Goal: Task Accomplishment & Management: Manage account settings

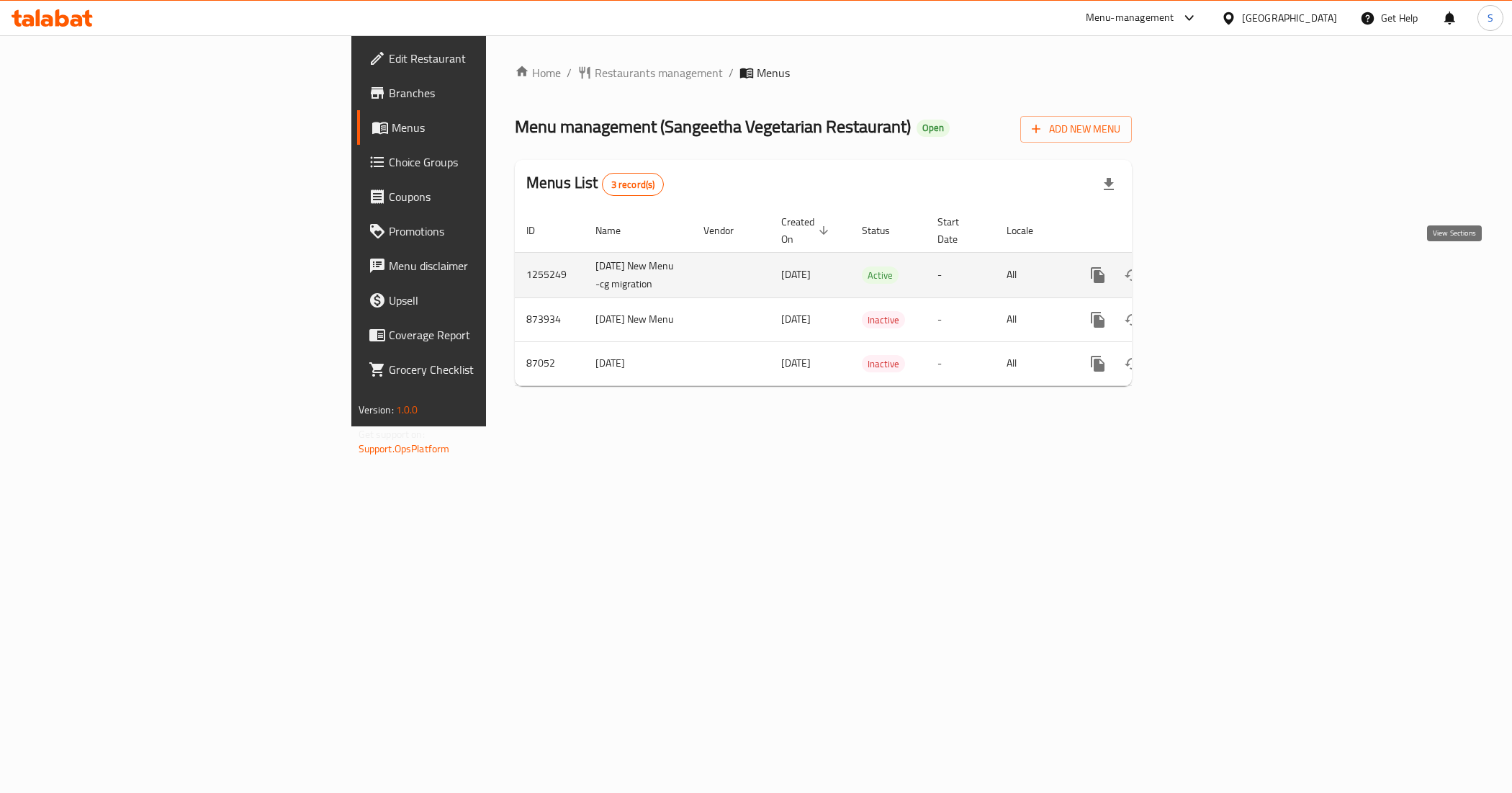
click at [1210, 274] on icon "enhanced table" at bounding box center [1202, 275] width 17 height 17
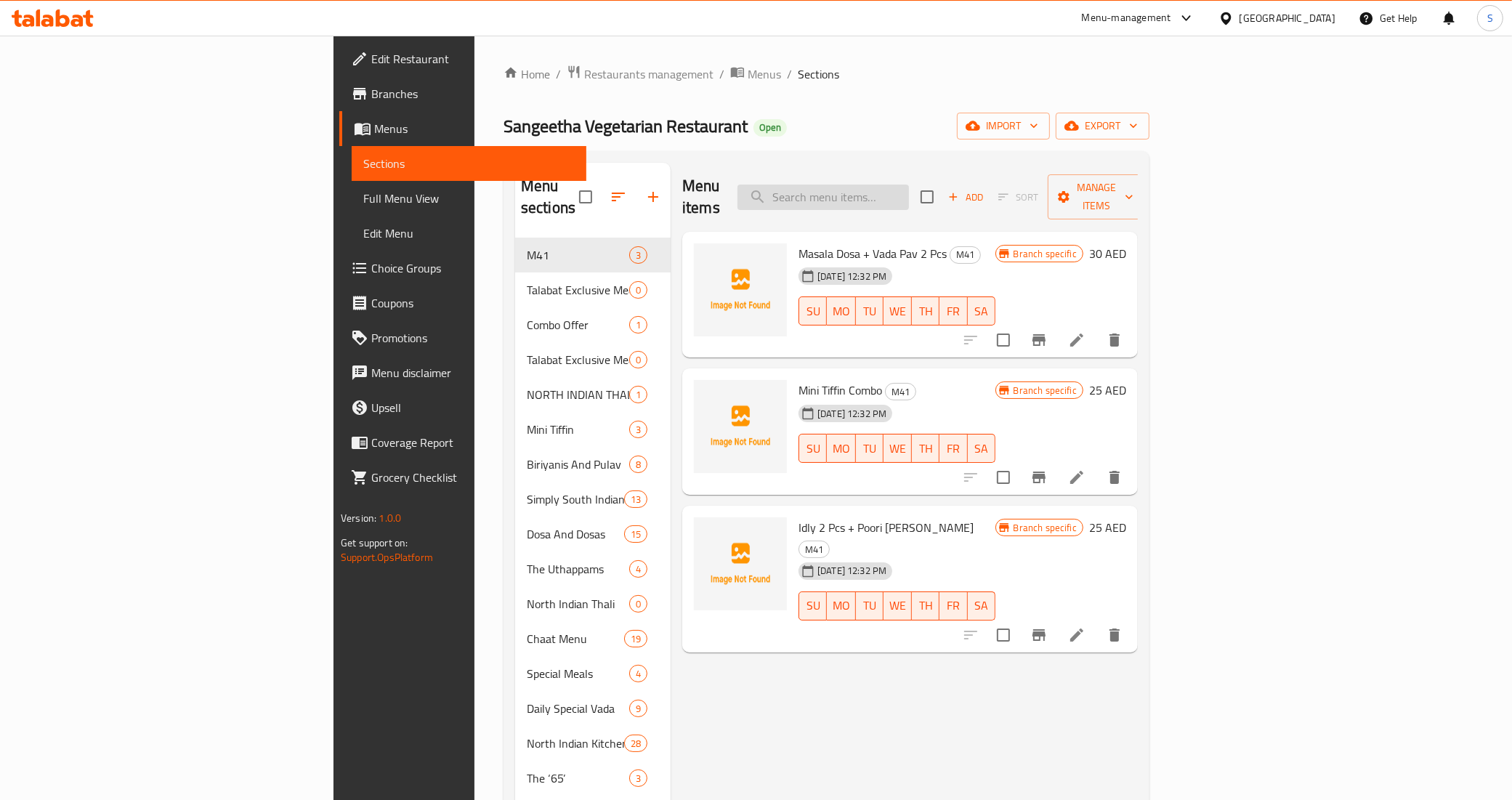
click at [909, 190] on input "search" at bounding box center [823, 196] width 172 height 26
paste input "Biriyanis And Pulav Category"
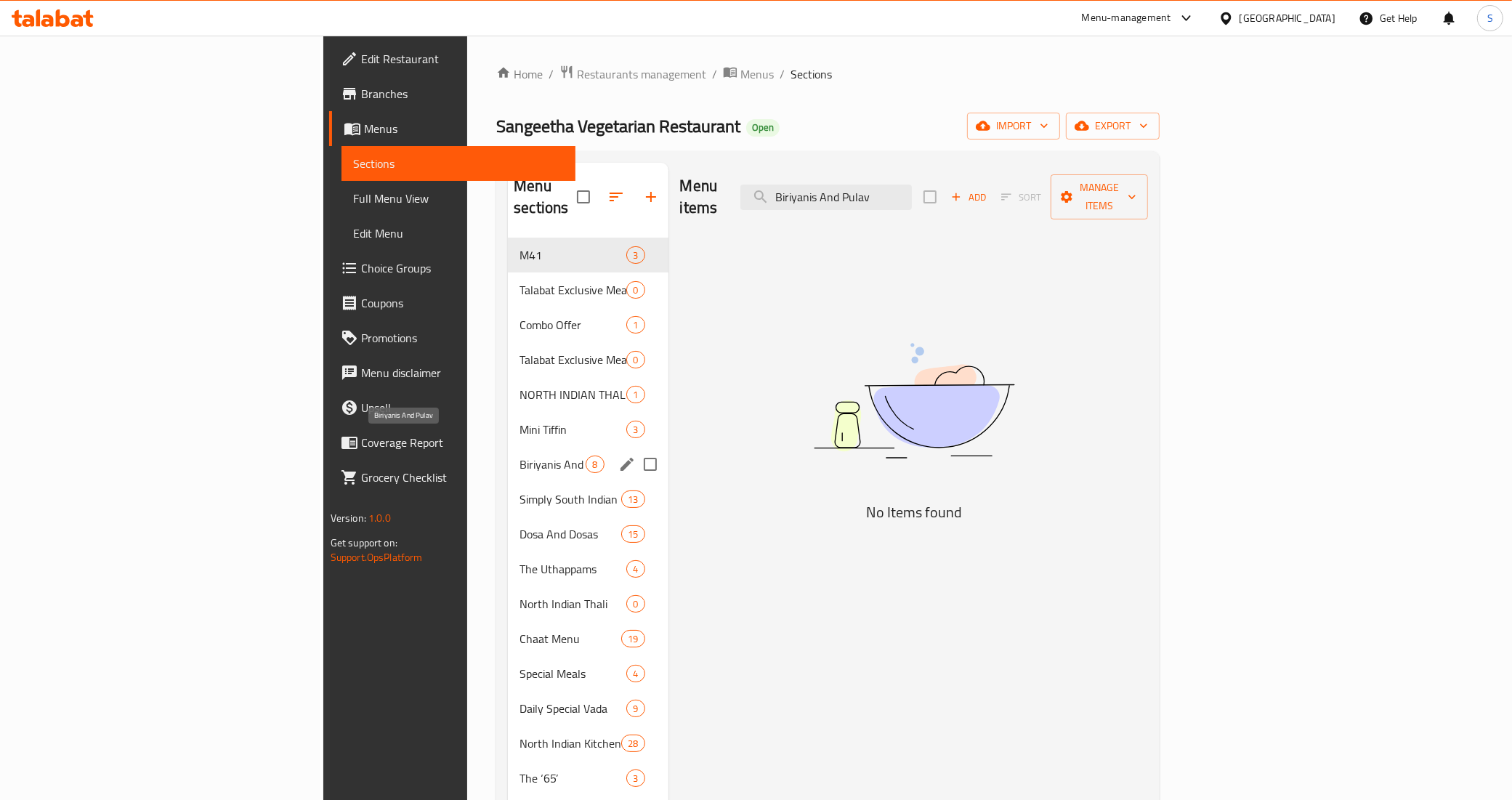
type input "Biriyanis And Pulav"
click at [520, 456] on span "Biriyanis And Pulav" at bounding box center [552, 464] width 66 height 18
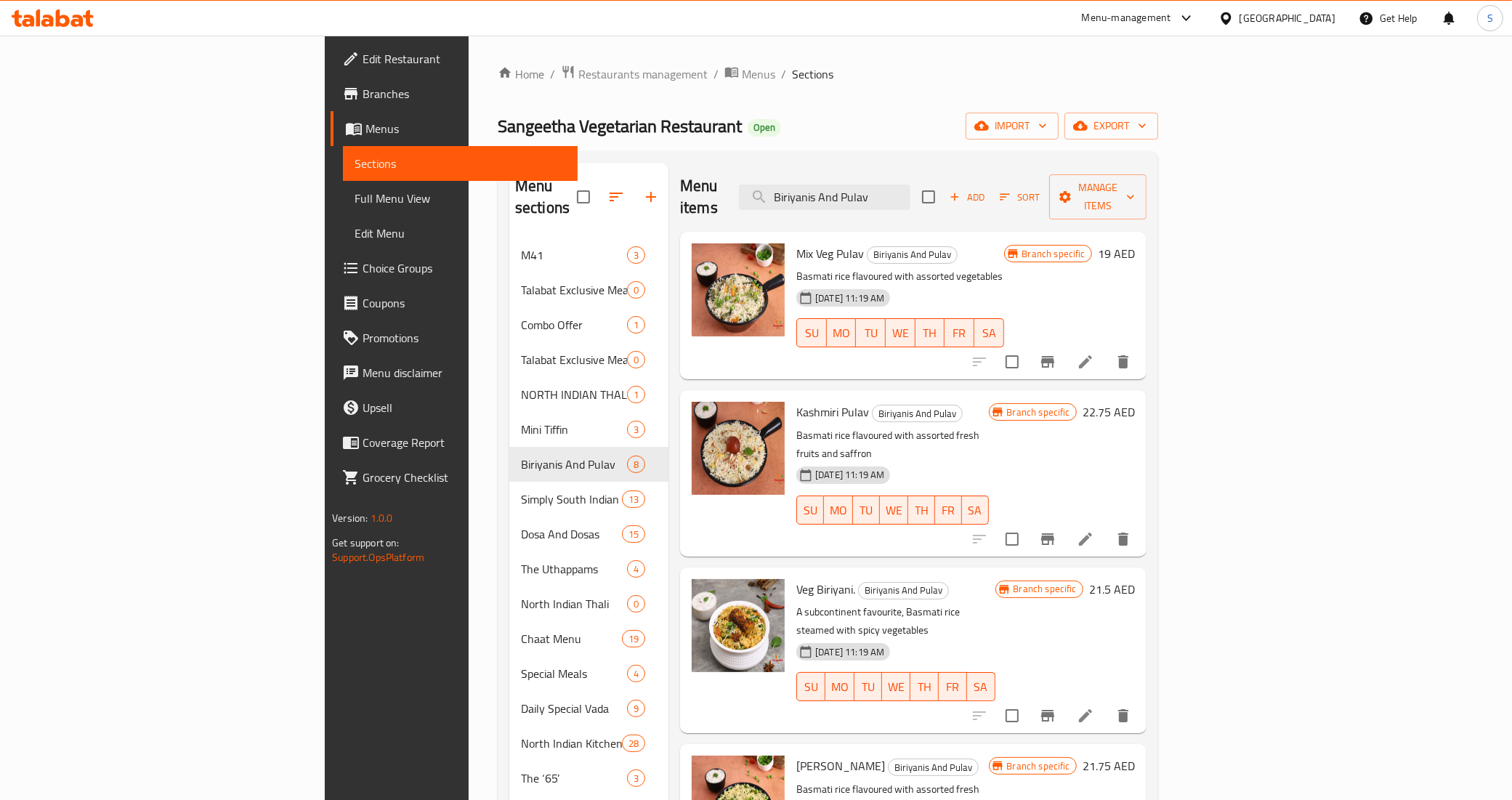
drag, startPoint x: 1230, startPoint y: 193, endPoint x: 1209, endPoint y: 211, distance: 27.7
click at [944, 193] on input "checkbox" at bounding box center [929, 196] width 31 height 31
checkbox input "true"
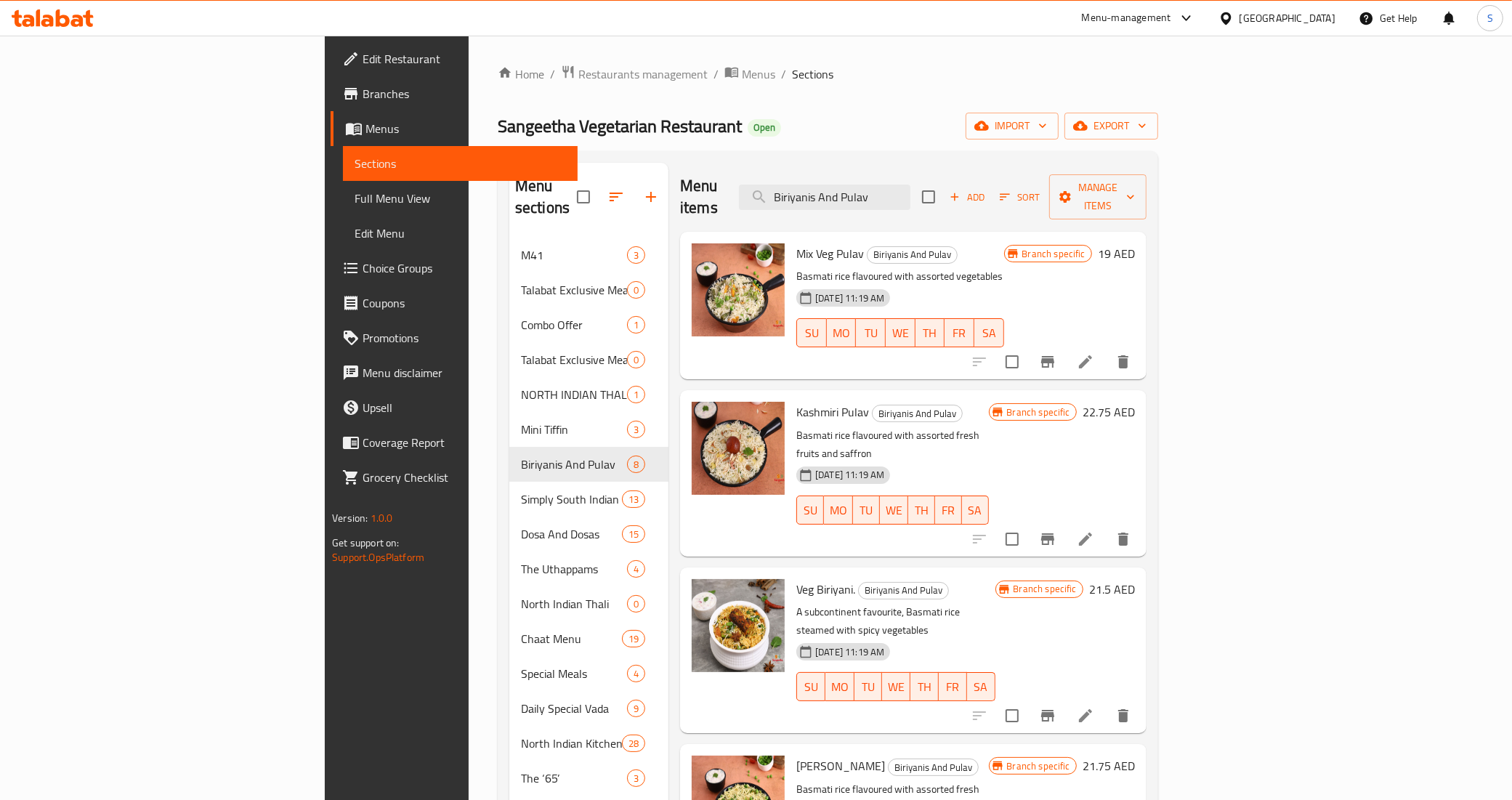
checkbox input "true"
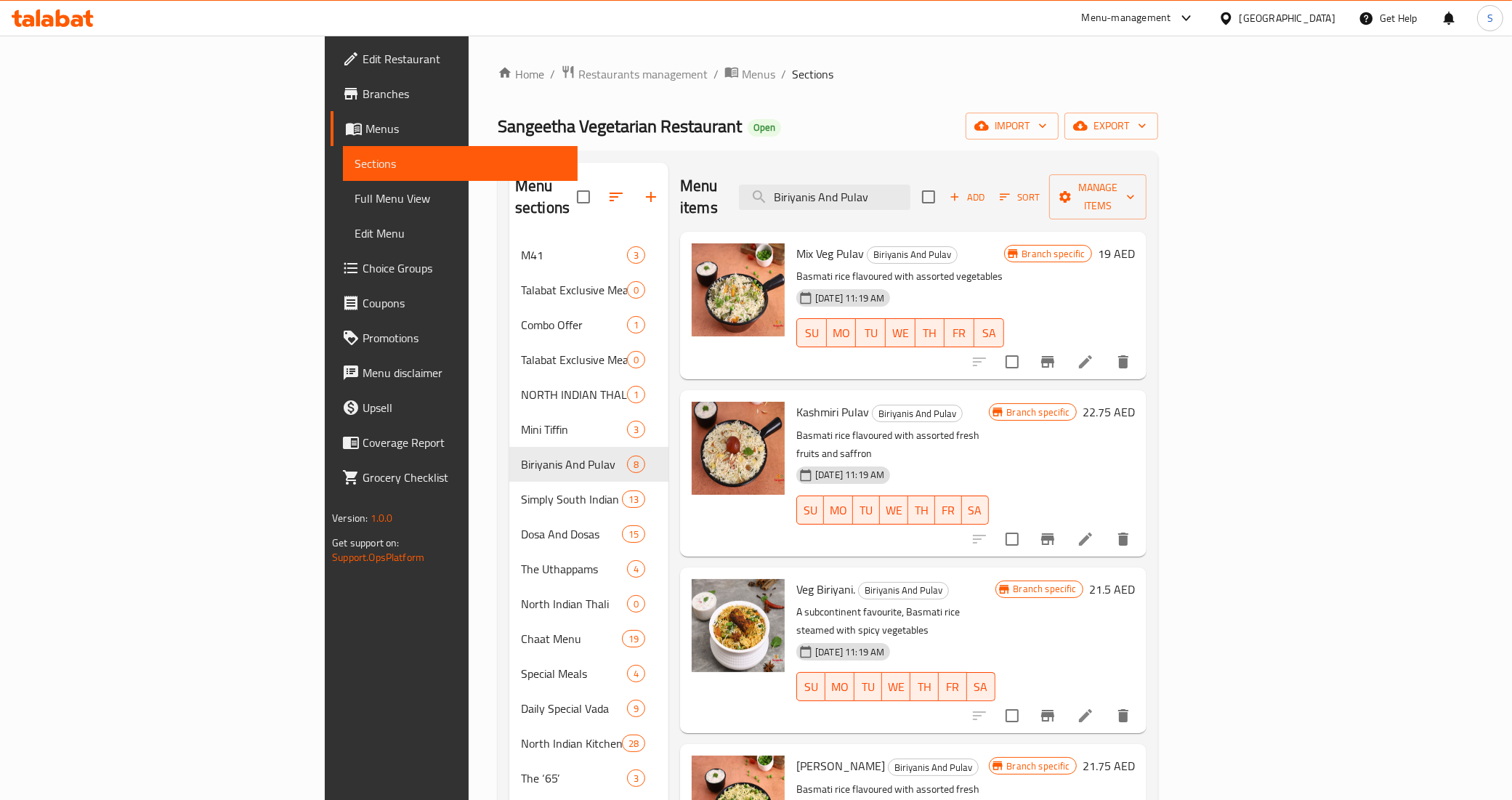
checkbox input "true"
click at [1135, 186] on span "Manage items" at bounding box center [1098, 196] width 74 height 36
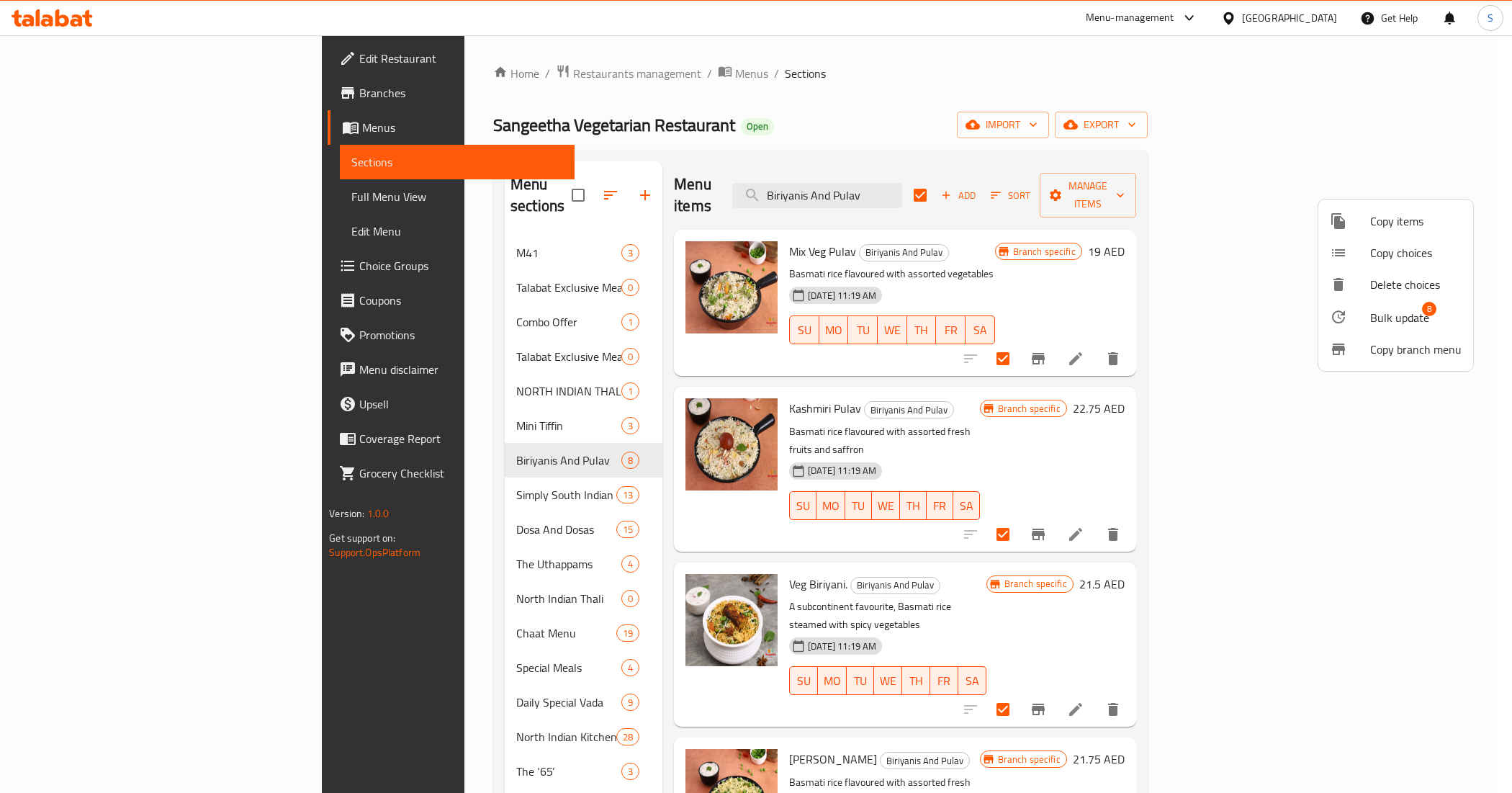
click at [1405, 322] on span "Bulk update" at bounding box center [1400, 318] width 59 height 17
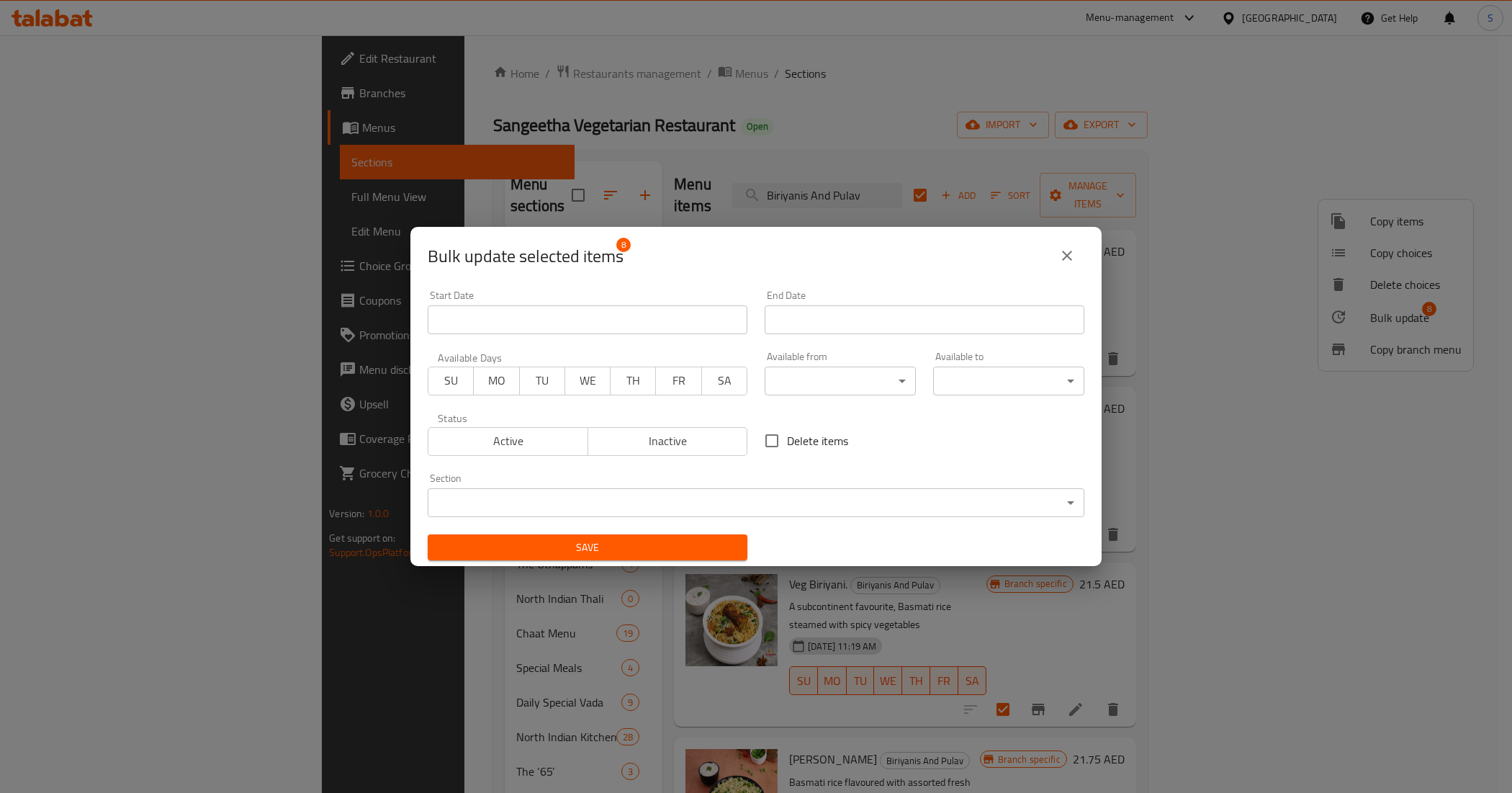
click at [886, 383] on body "​ Menu-management [GEOGRAPHIC_DATA] Get Help S Edit Restaurant Branches Menus S…" at bounding box center [756, 414] width 1512 height 758
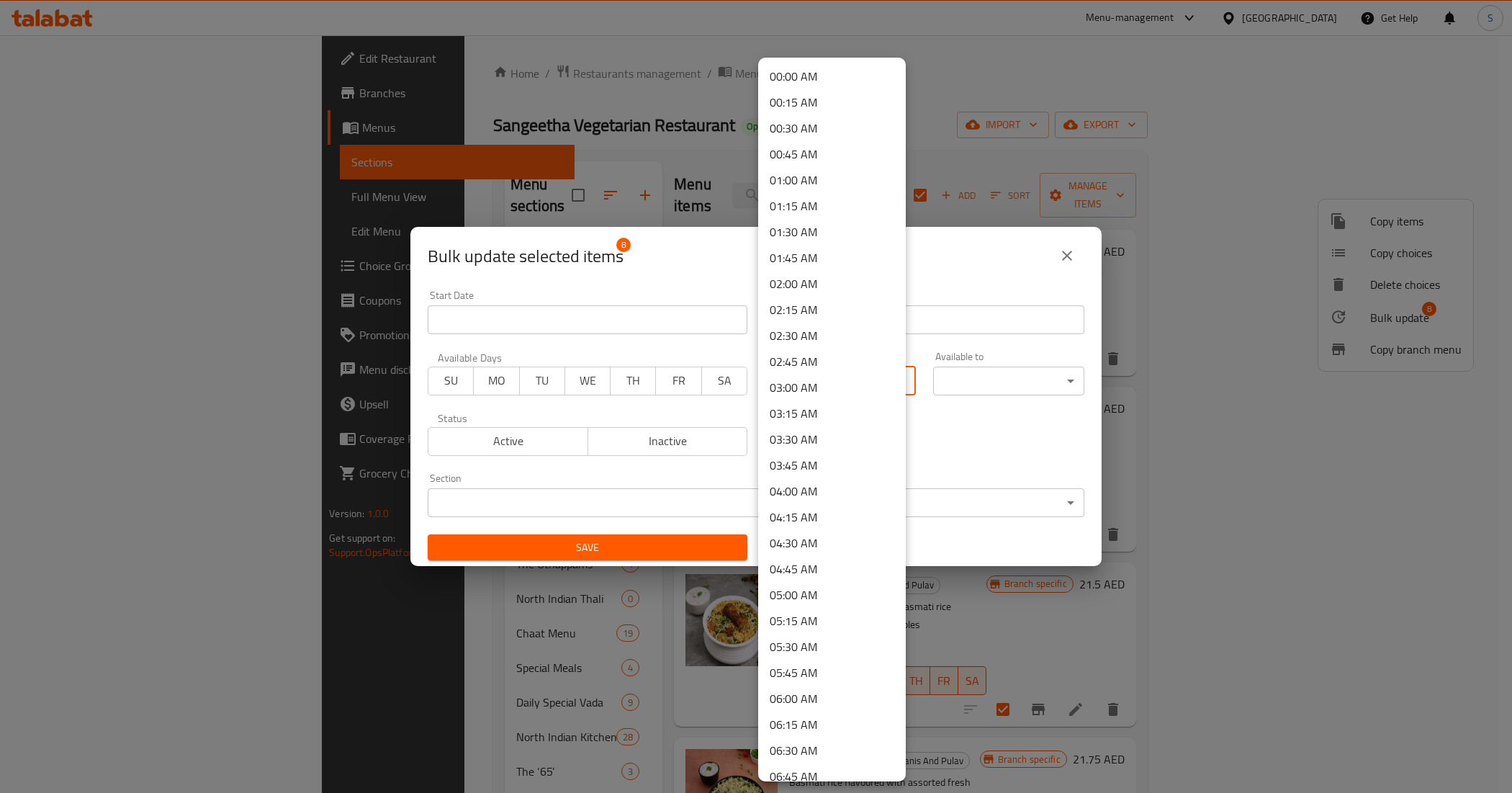
click at [1064, 241] on div at bounding box center [756, 396] width 1512 height 793
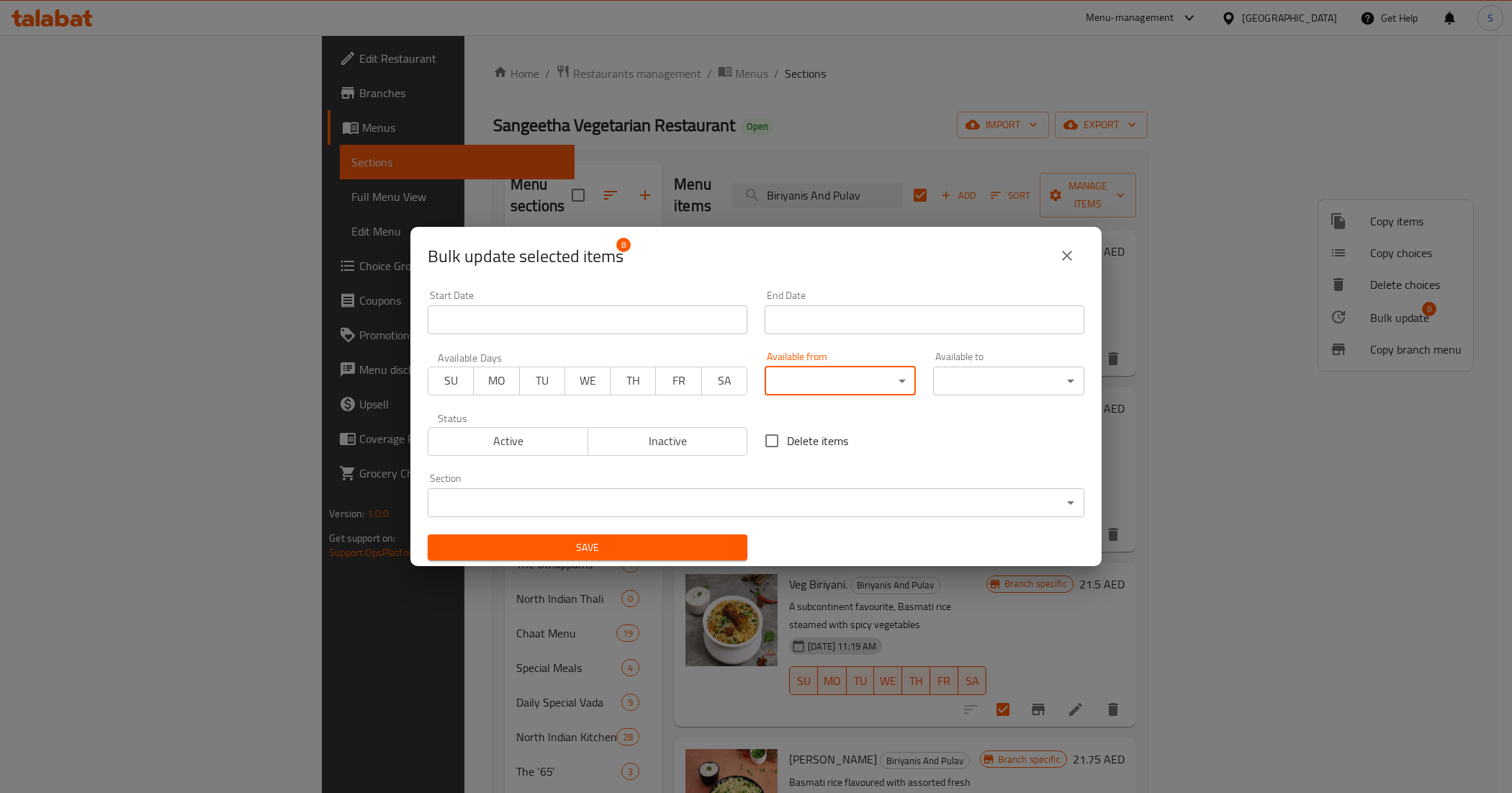
click at [1060, 249] on div "00:00 AM 00:15 AM 00:30 AM 00:45 AM 01:00 AM 01:15 AM 01:30 AM 01:45 AM 02:00 A…" at bounding box center [756, 396] width 1512 height 793
click at [1078, 263] on button "close" at bounding box center [1067, 256] width 35 height 35
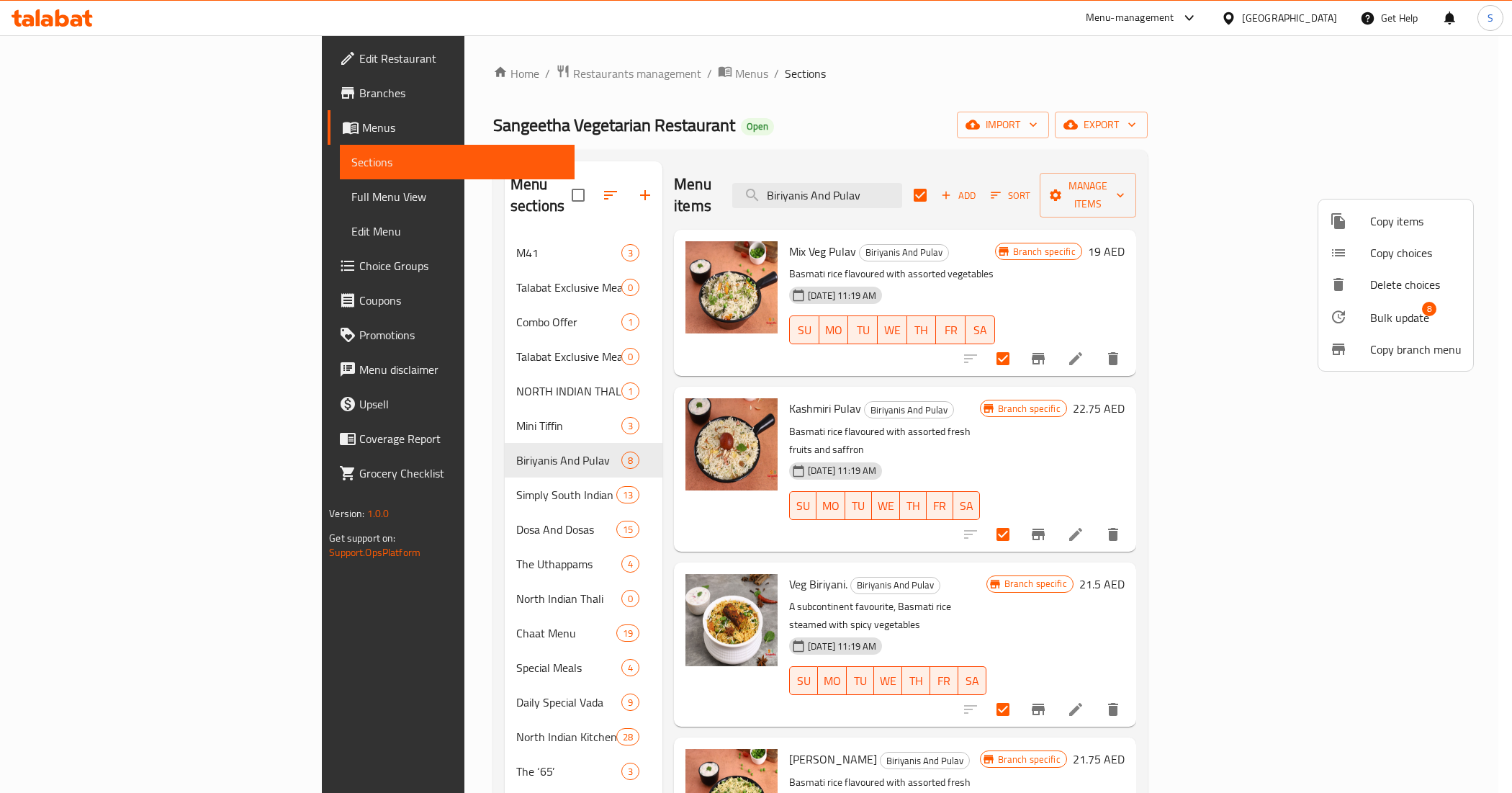
click at [1402, 493] on div at bounding box center [756, 396] width 1512 height 793
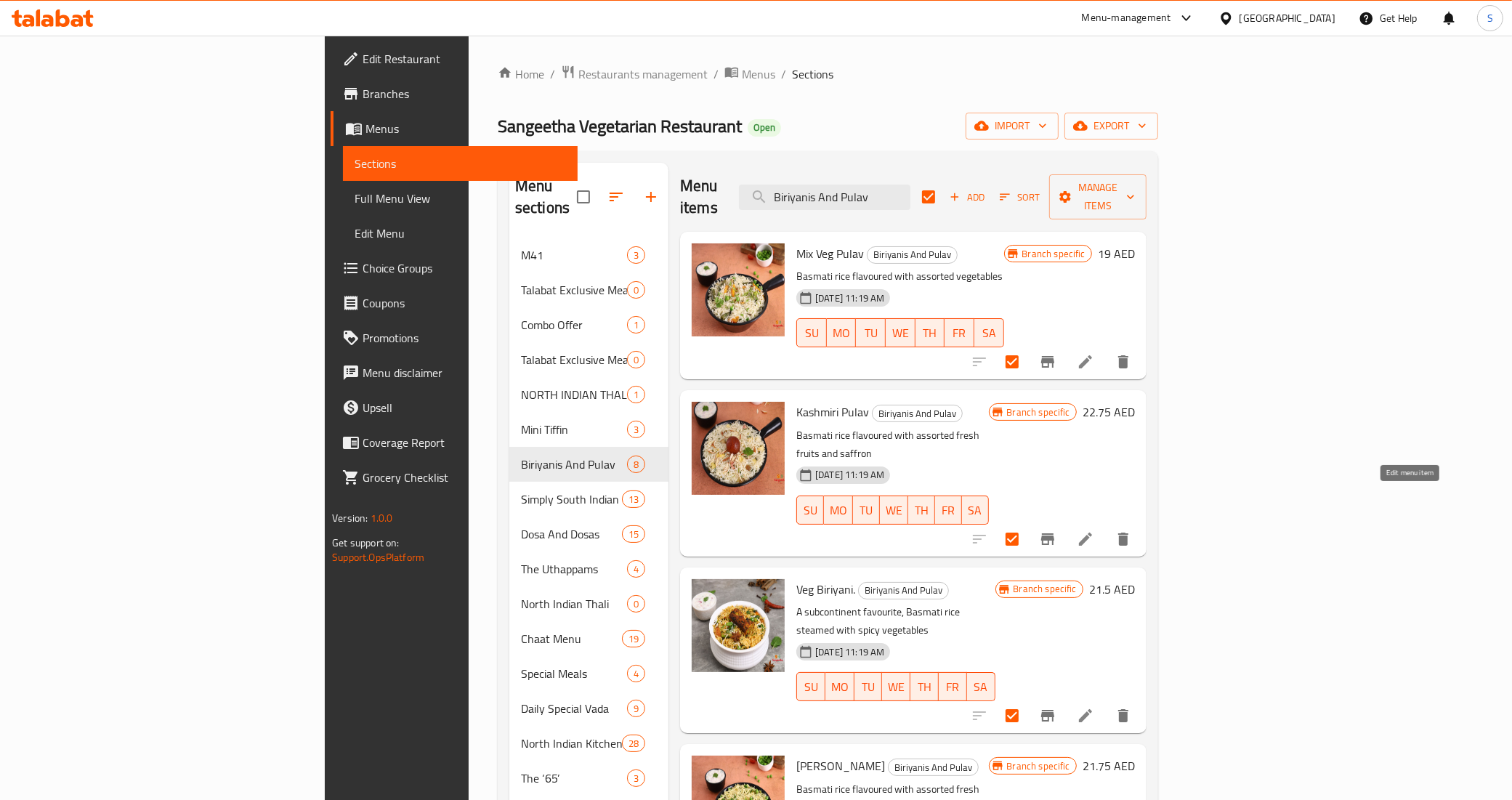
click at [1094, 530] on icon at bounding box center [1086, 539] width 18 height 18
